Goal: Navigation & Orientation: Understand site structure

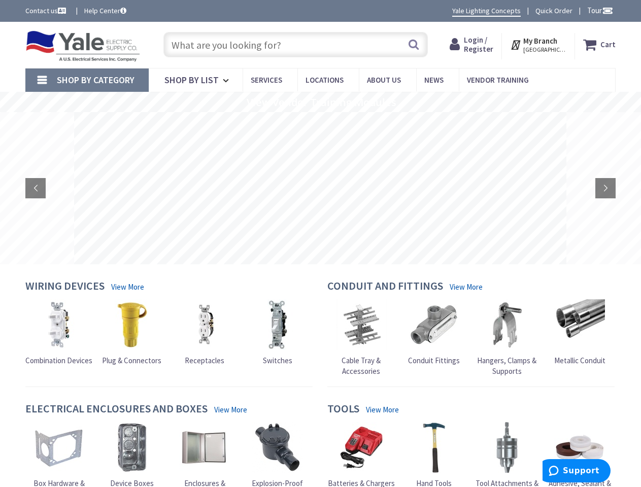
click at [320, 243] on rs-layer at bounding box center [320, 188] width 492 height 152
click at [598, 10] on span "Tour" at bounding box center [600, 11] width 26 height 10
click at [539, 45] on strong "My Branch" at bounding box center [540, 41] width 34 height 10
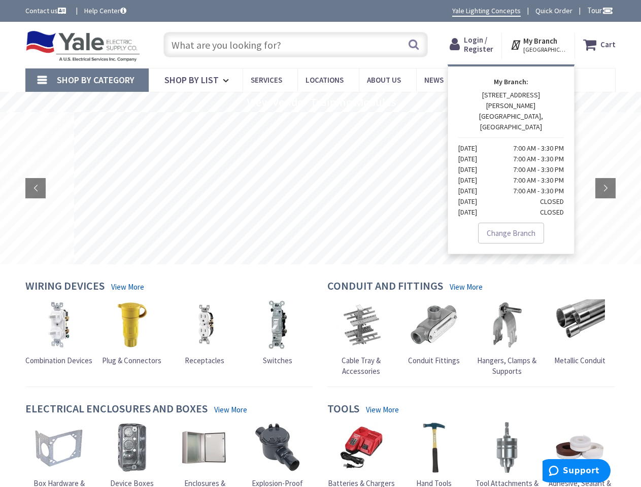
click at [87, 80] on span "Shop By Category" at bounding box center [96, 80] width 78 height 12
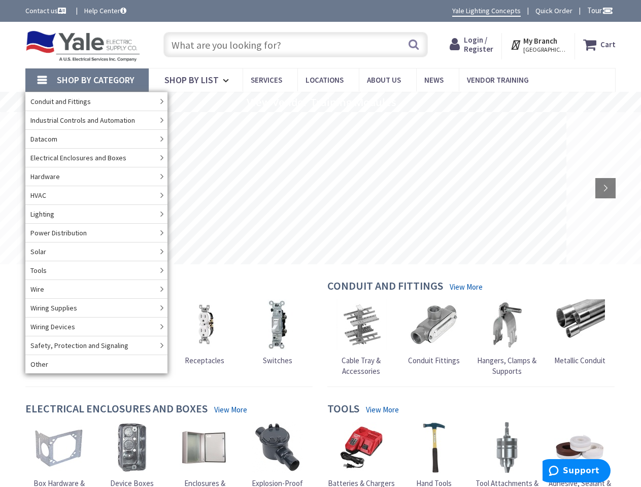
click at [320, 102] on rs-slide "View Vendor Training Modules" at bounding box center [320, 102] width 641 height 20
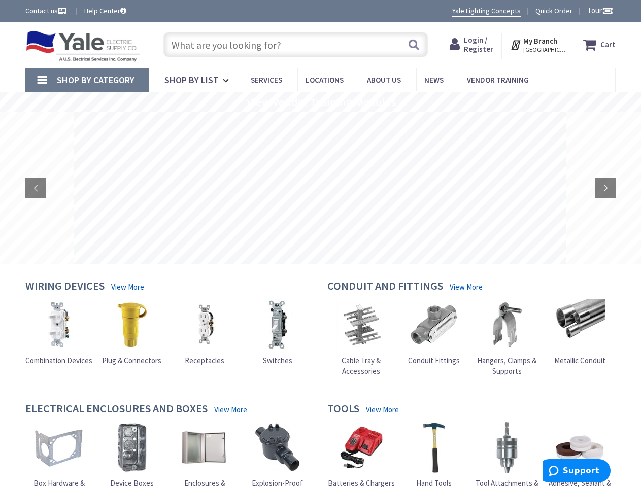
click at [320, 188] on rs-layer at bounding box center [320, 188] width 492 height 152
click at [36, 188] on rs-arrow at bounding box center [35, 188] width 20 height 20
click at [605, 188] on rs-arrow at bounding box center [605, 188] width 20 height 20
